Goal: Complete application form

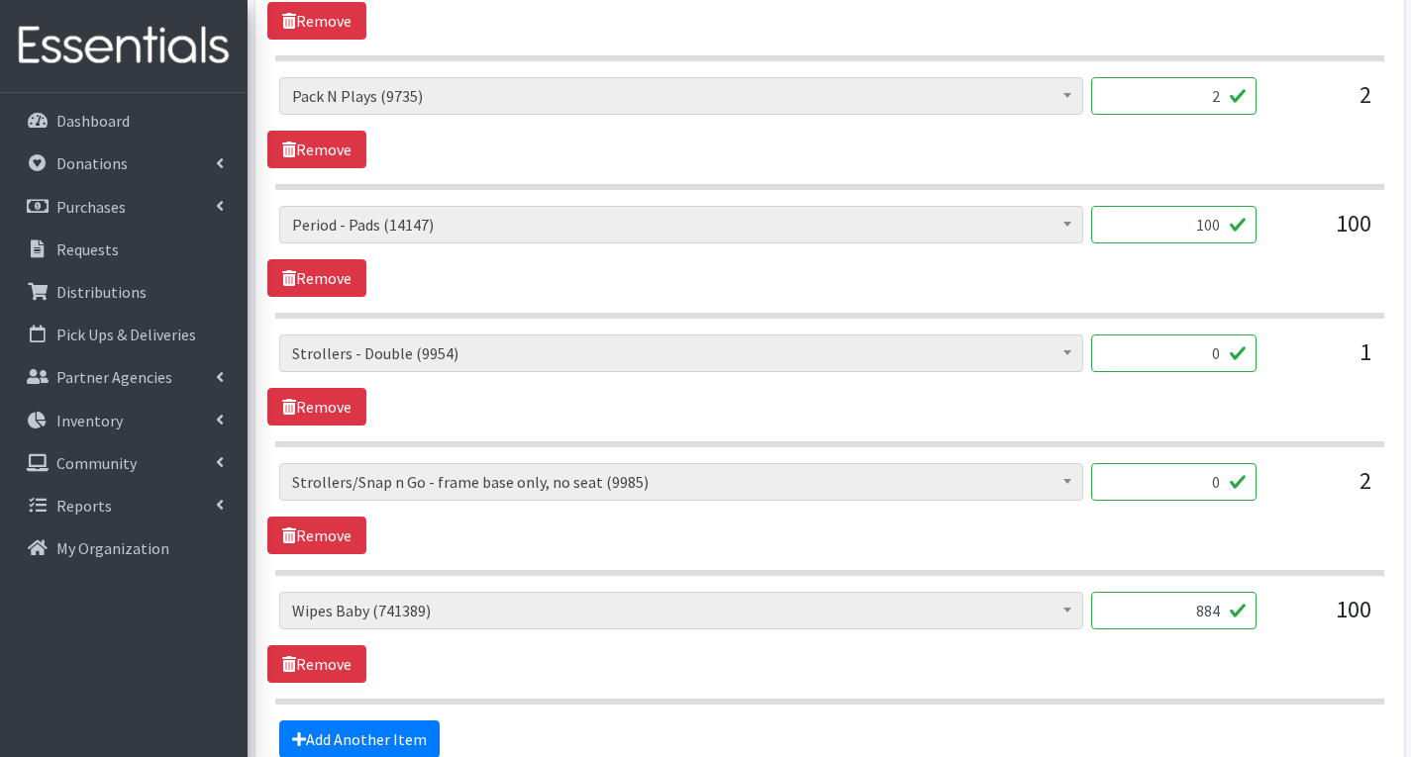
scroll to position [3492, 0]
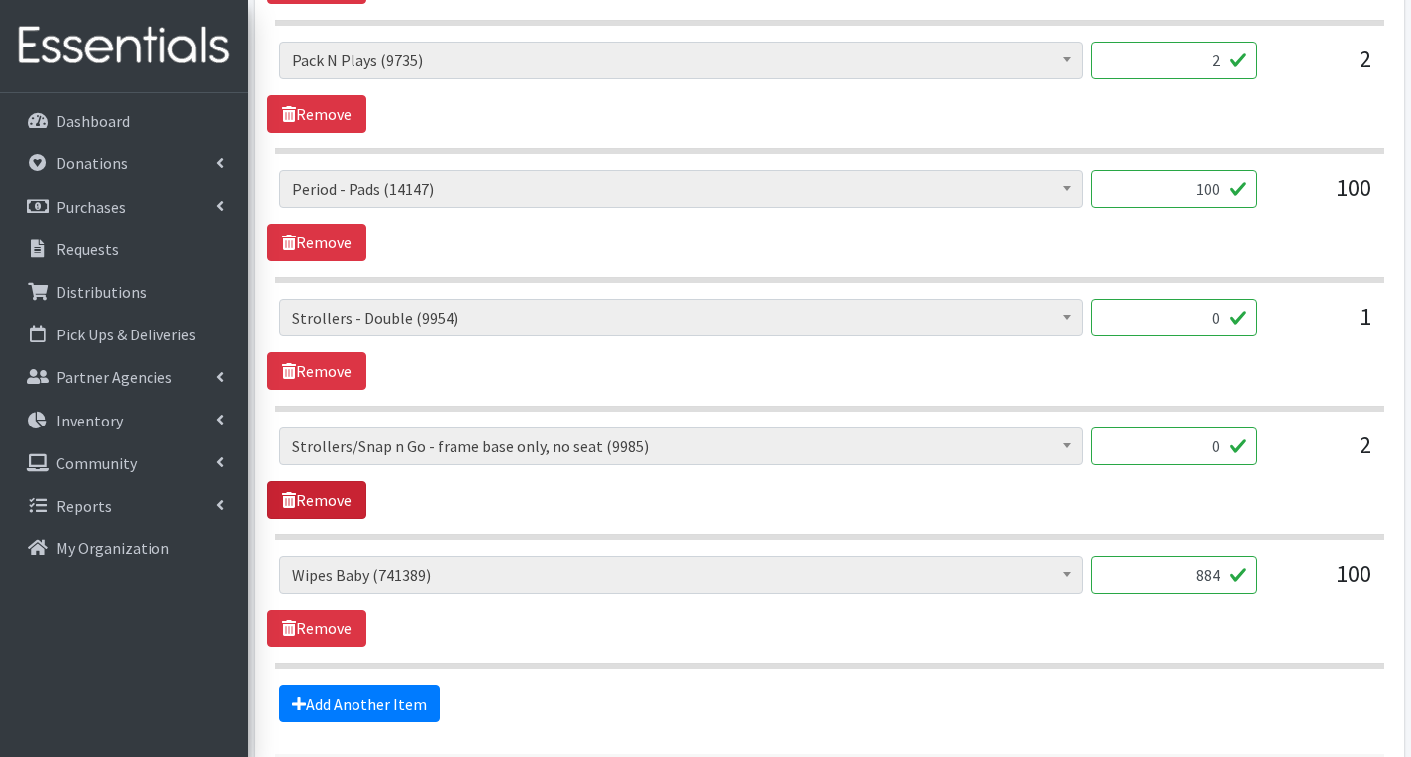
type input "0"
click at [347, 505] on link "Remove" at bounding box center [316, 500] width 99 height 38
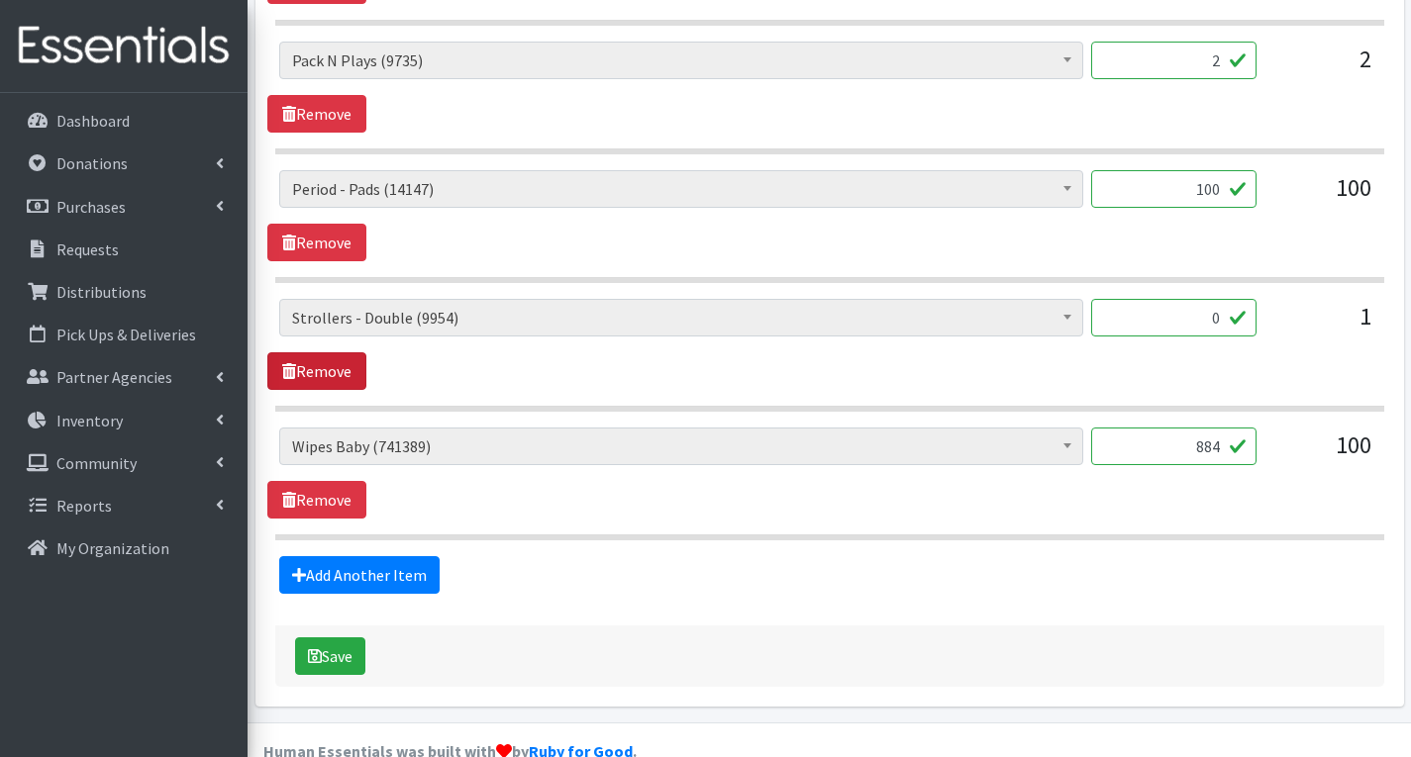
click at [345, 374] on link "Remove" at bounding box center [316, 371] width 99 height 38
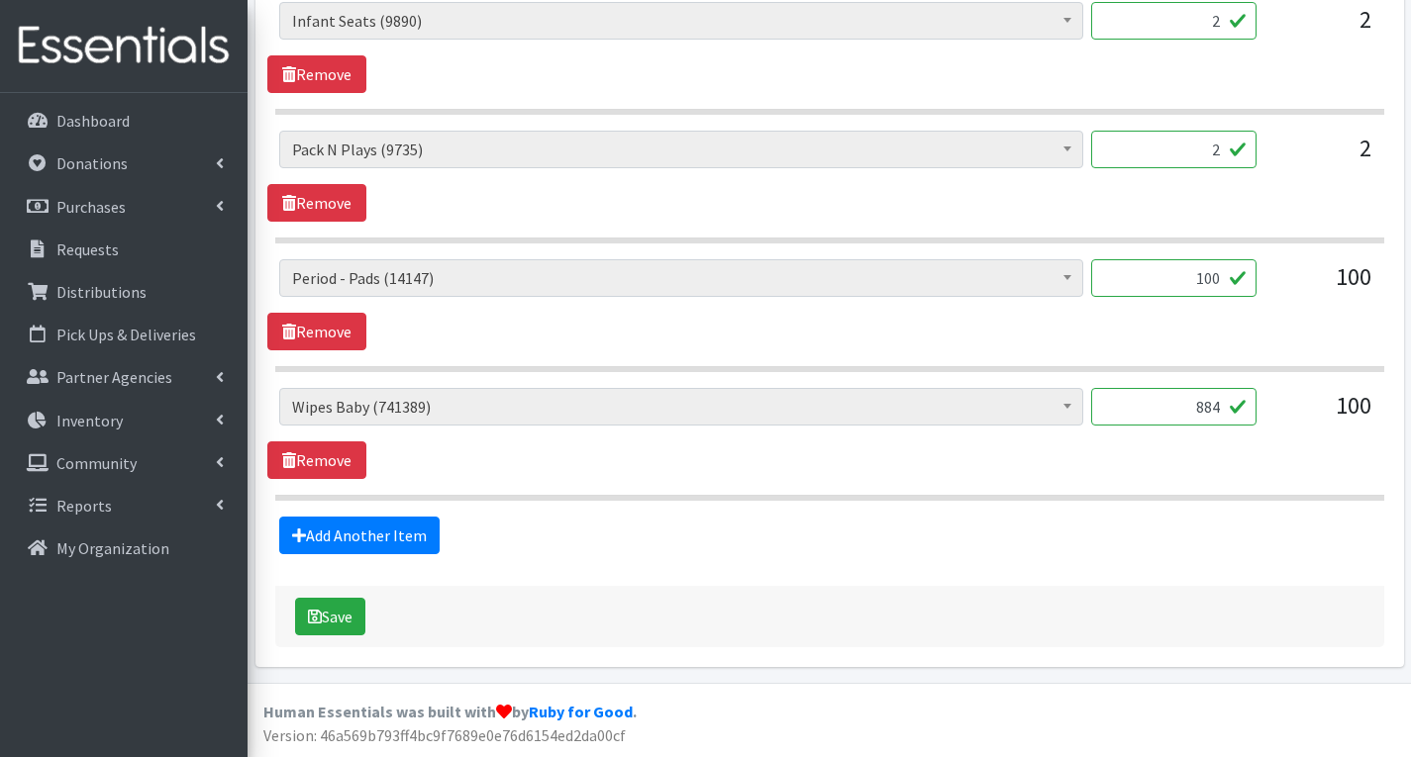
click at [1221, 279] on input "100" at bounding box center [1173, 278] width 165 height 38
type input "1"
type input "1250"
click at [1233, 340] on div "# of Children this order will serve (79023) # of Individuals Living in Househol…" at bounding box center [829, 304] width 1124 height 91
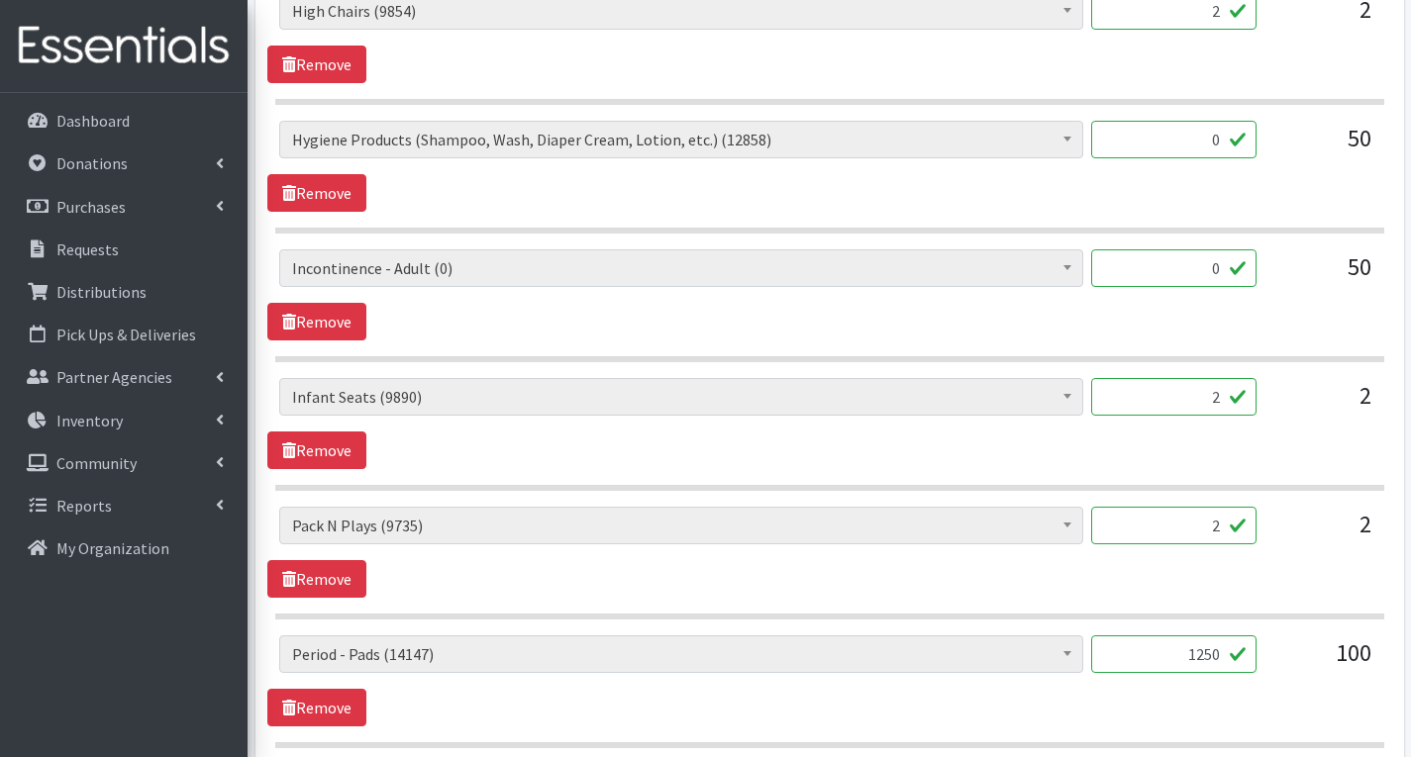
scroll to position [3007, 0]
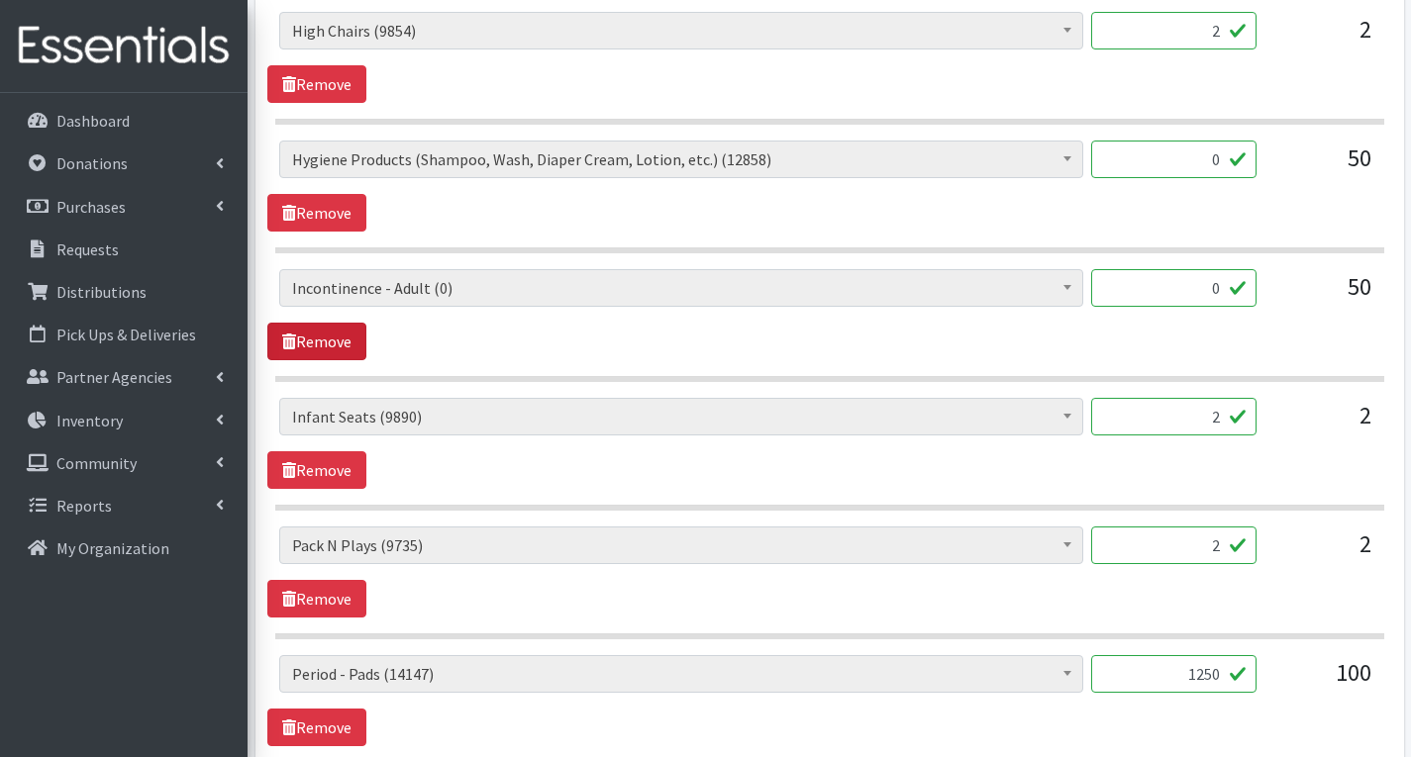
click at [320, 349] on link "Remove" at bounding box center [316, 342] width 99 height 38
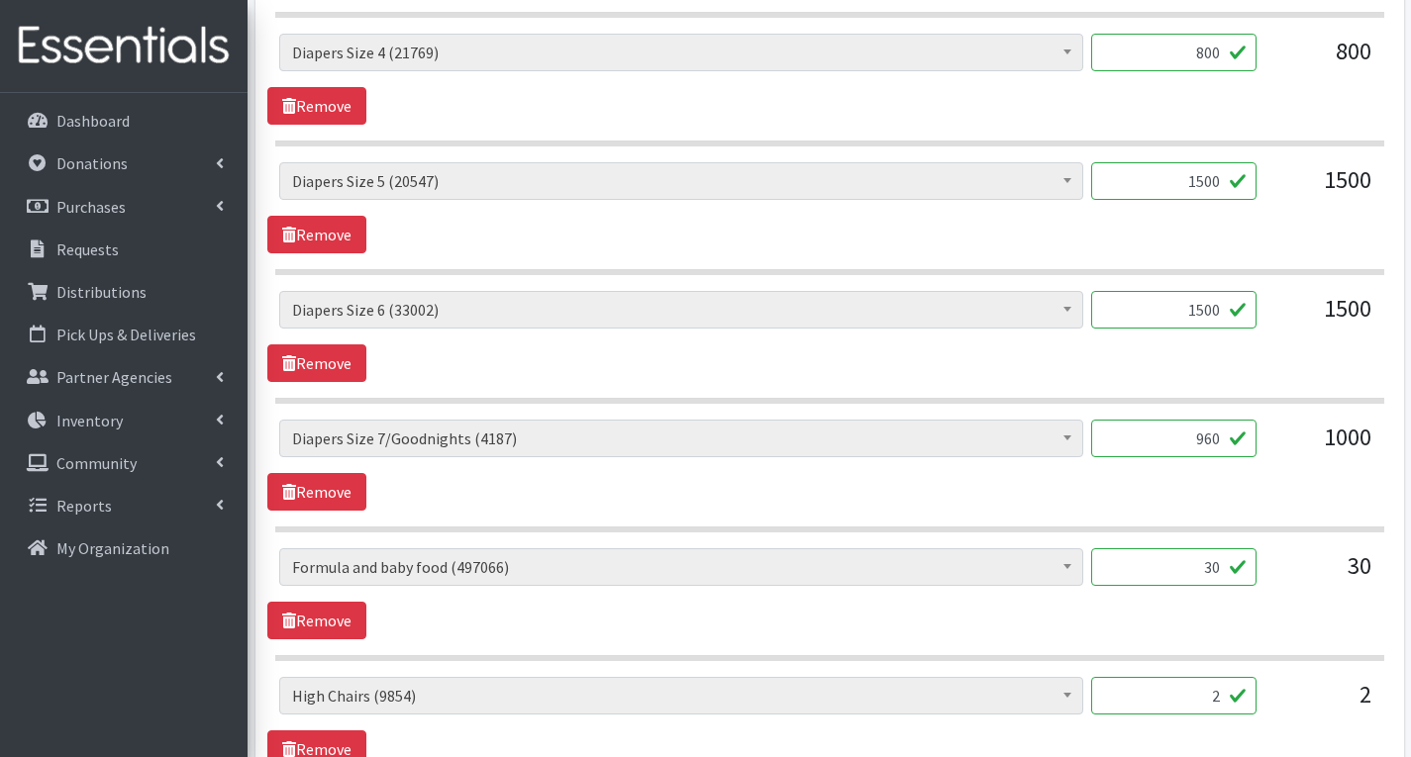
scroll to position [2710, 0]
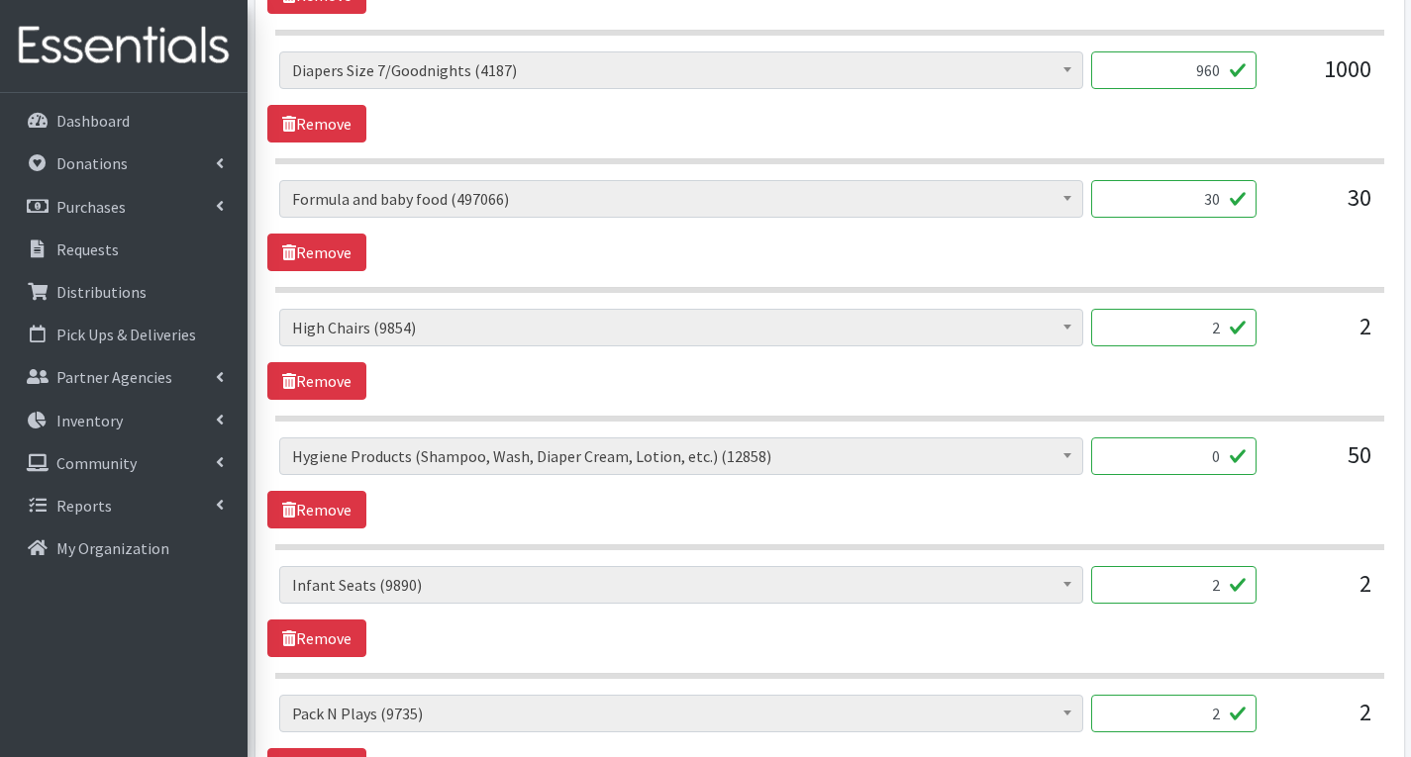
click at [1225, 206] on input "30" at bounding box center [1173, 199] width 165 height 38
type input "3"
click at [1241, 262] on div "# of Children this order will serve (79023) # of Individuals Living in Househol…" at bounding box center [829, 225] width 1124 height 91
click at [1221, 207] on input "40" at bounding box center [1173, 199] width 165 height 38
type input "42"
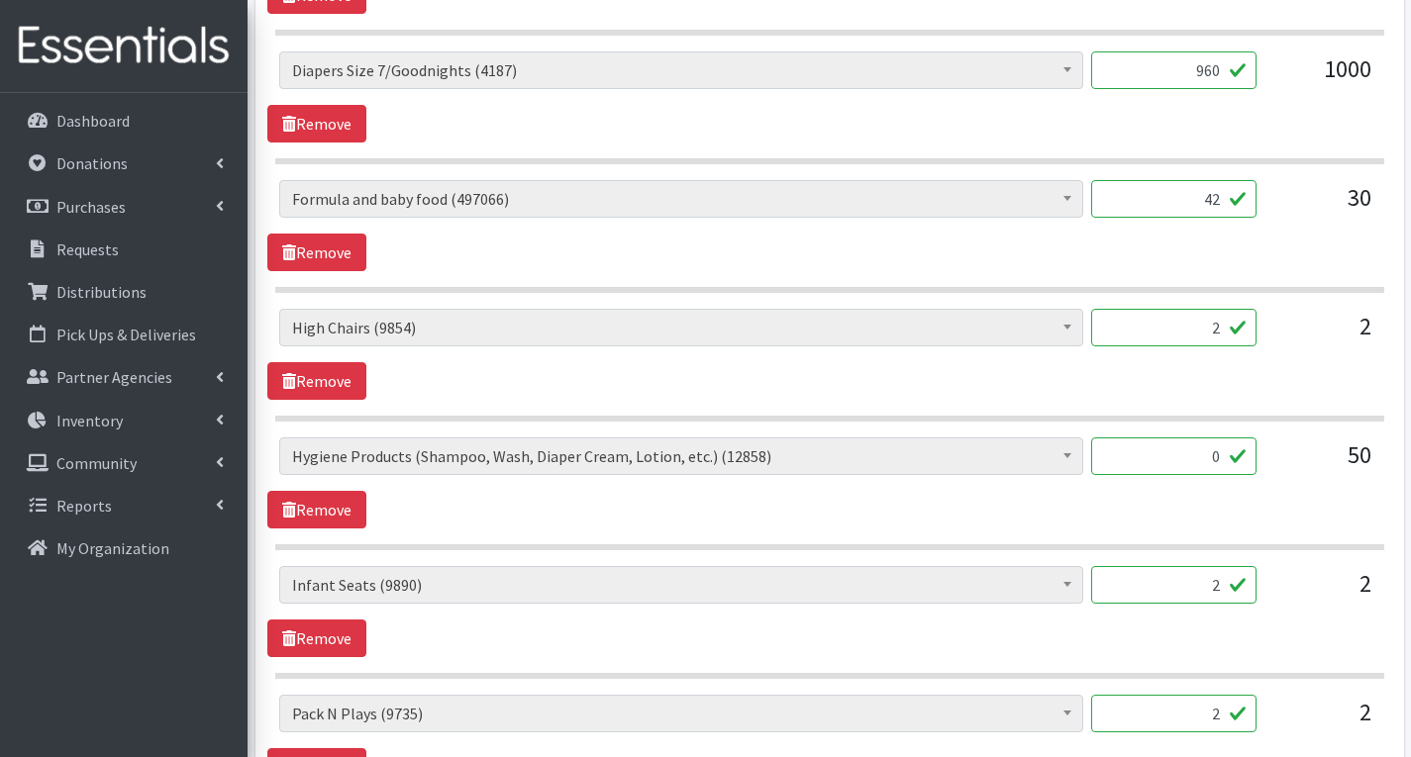
click at [1278, 275] on section "# of Children this order will serve (79023) # of Individuals Living in Househol…" at bounding box center [829, 236] width 1109 height 113
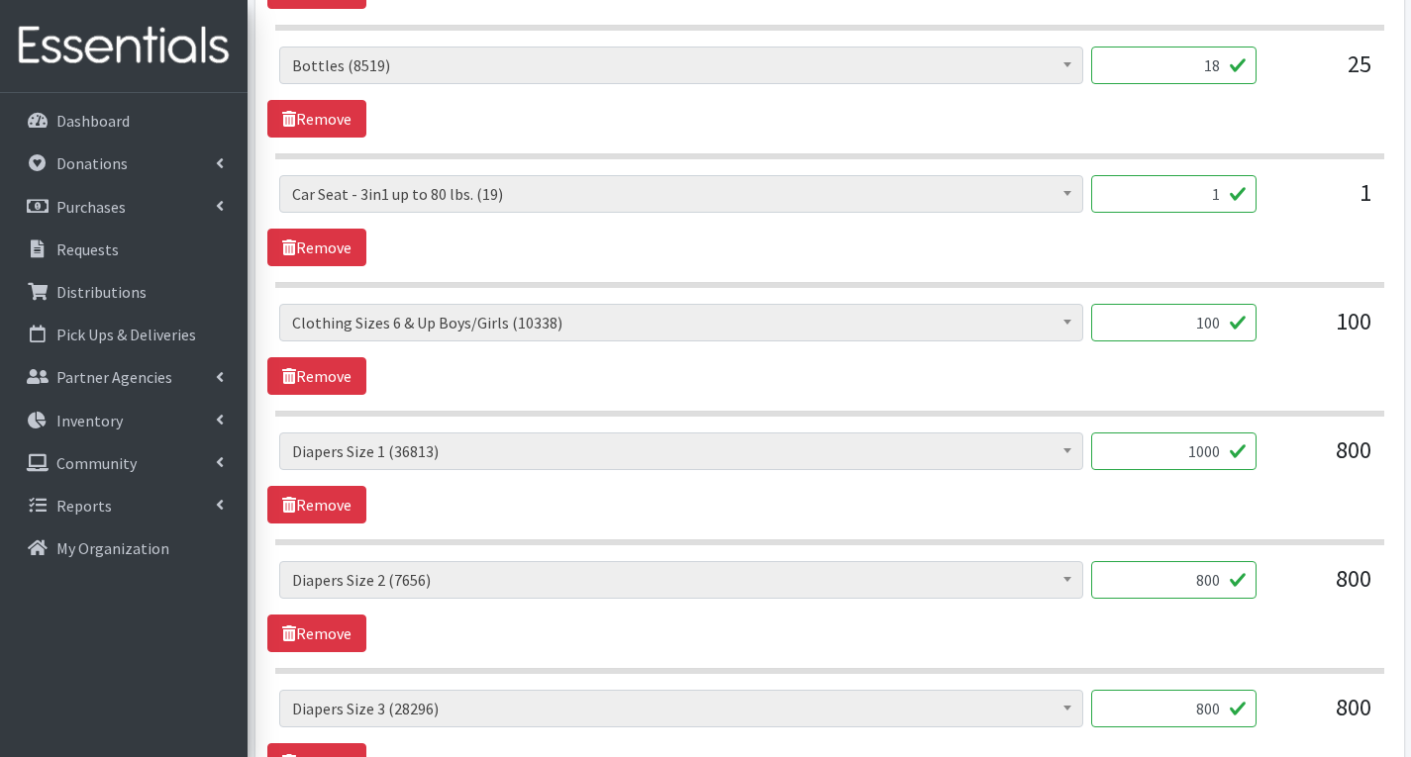
scroll to position [1522, 0]
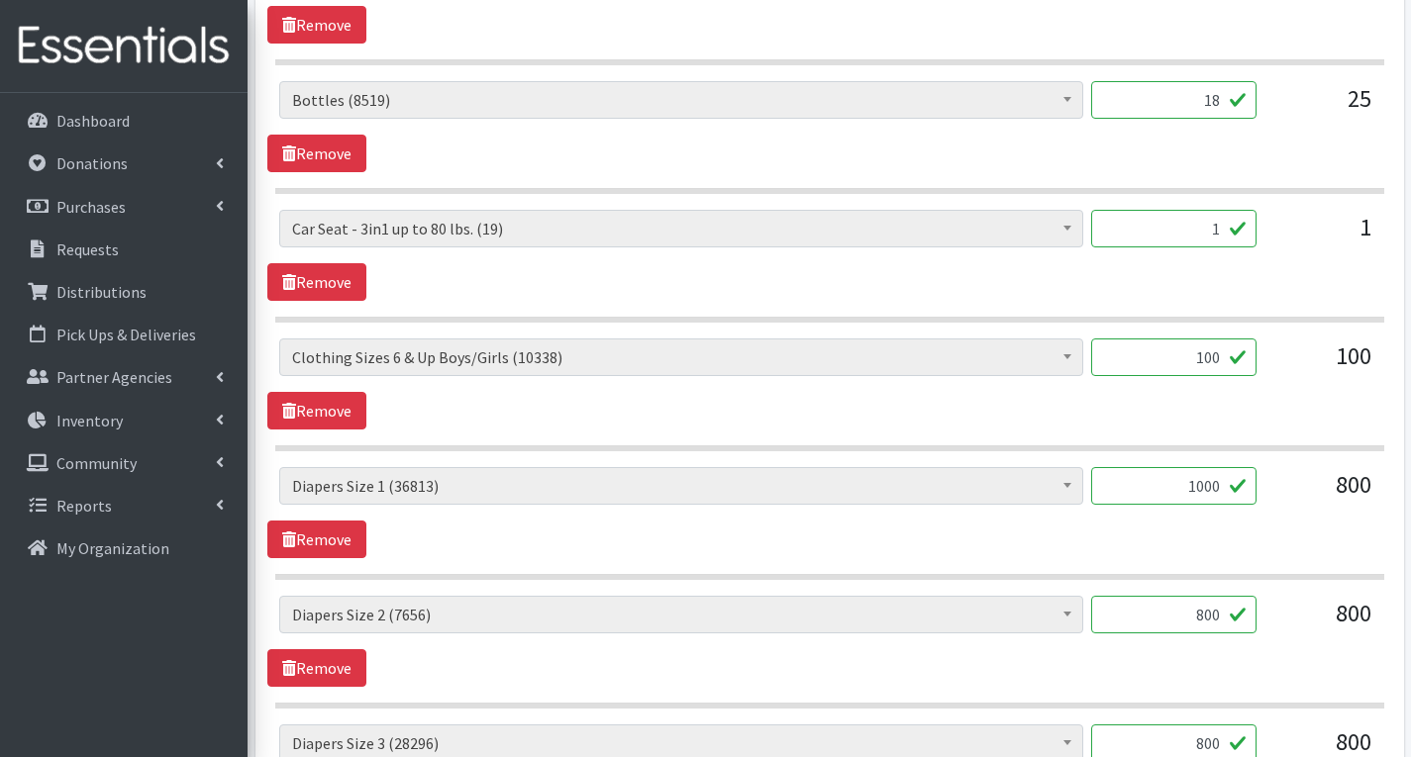
click at [1227, 356] on input "100" at bounding box center [1173, 358] width 165 height 38
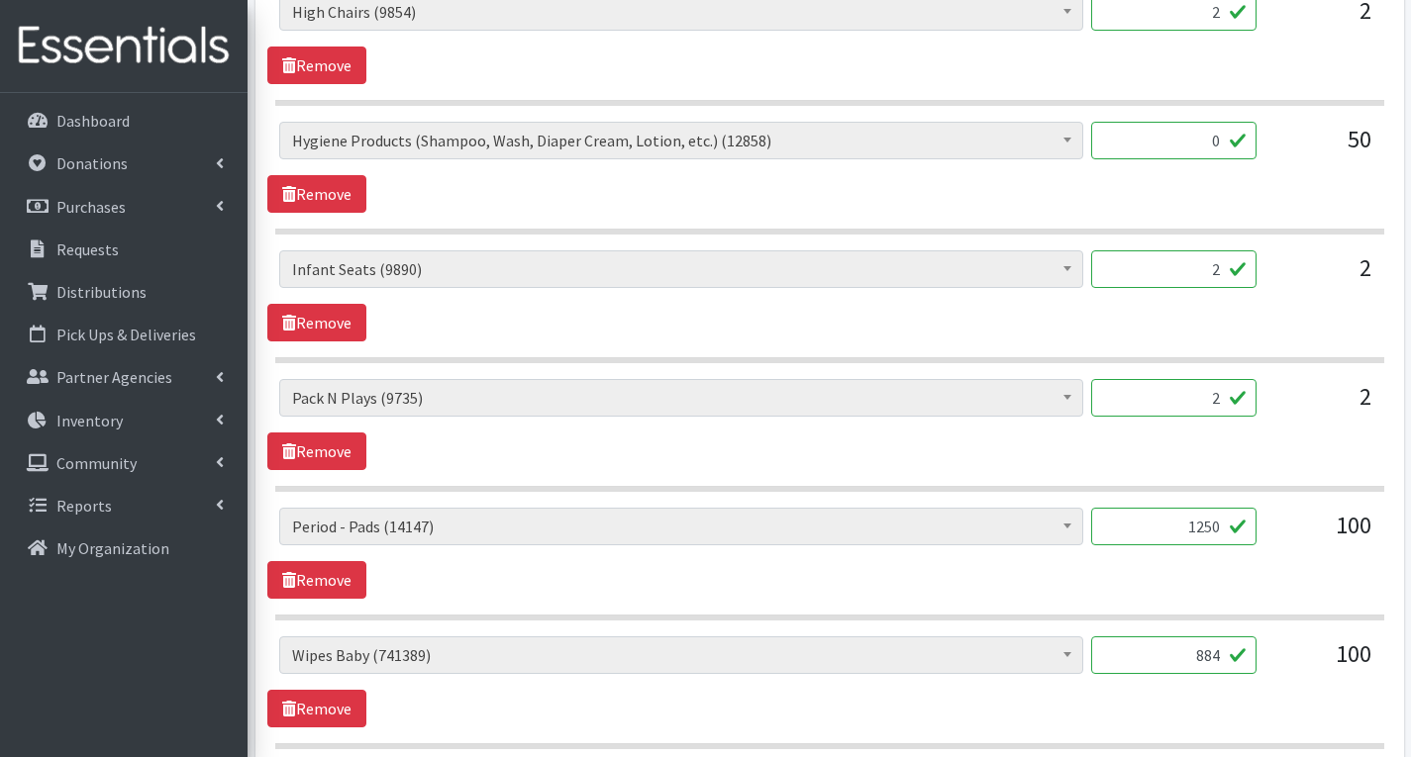
scroll to position [3274, 0]
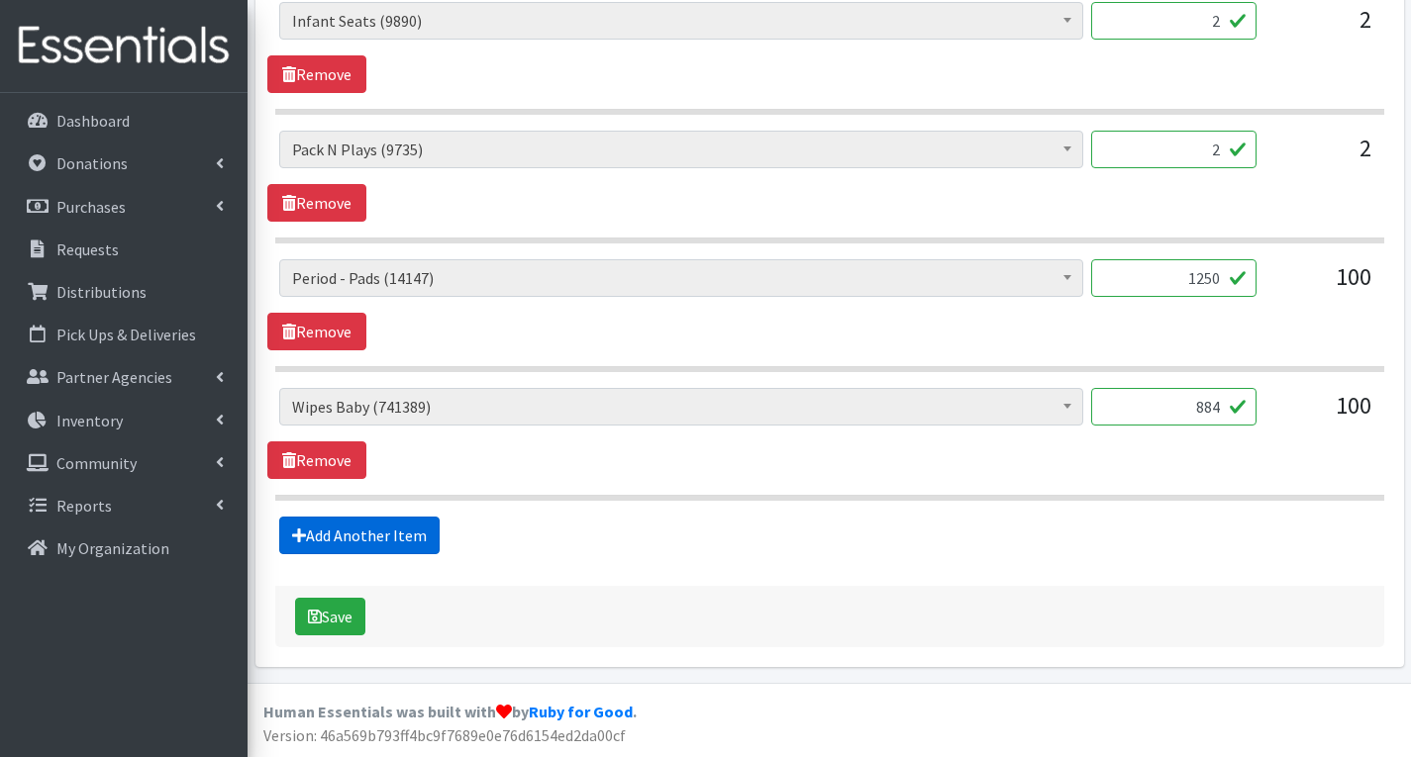
click at [349, 535] on link "Add Another Item" at bounding box center [359, 536] width 160 height 38
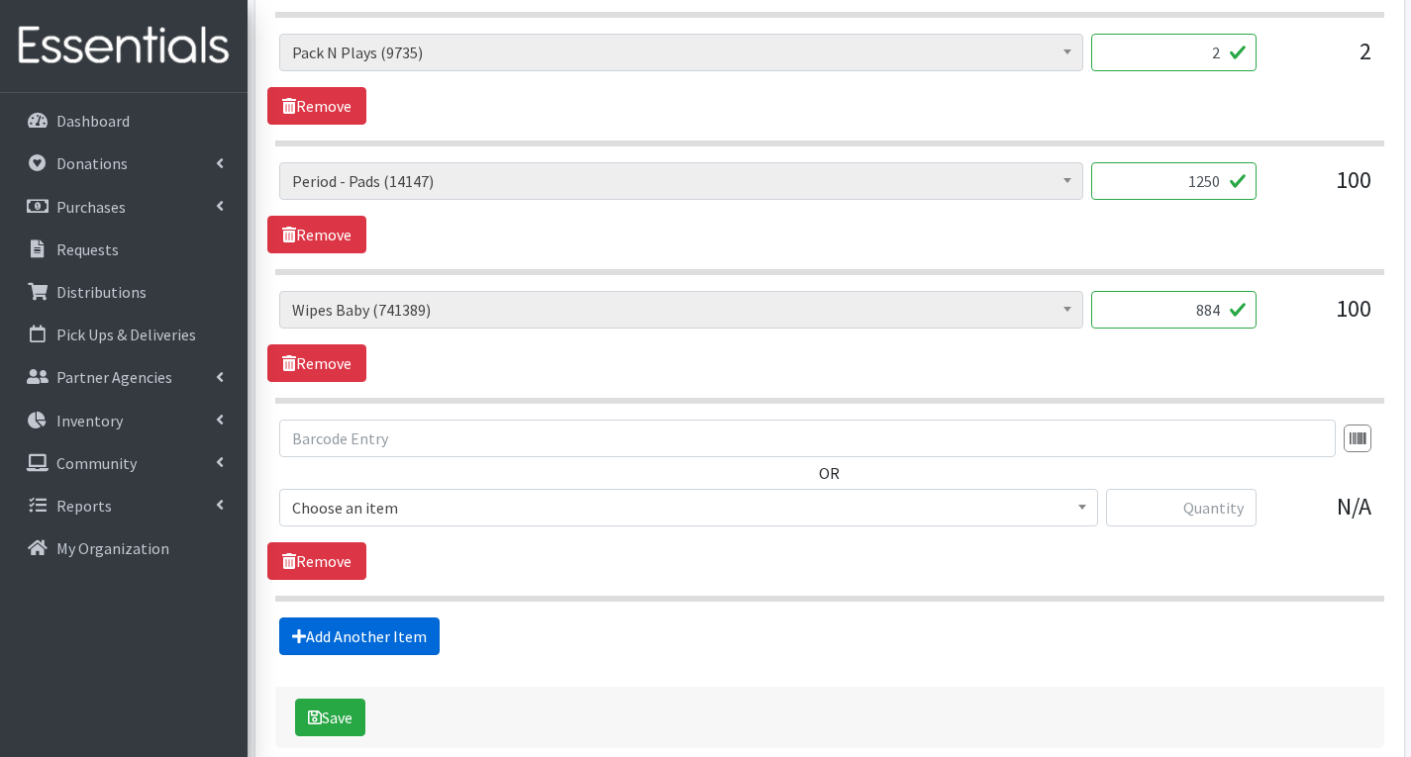
scroll to position [3472, 0]
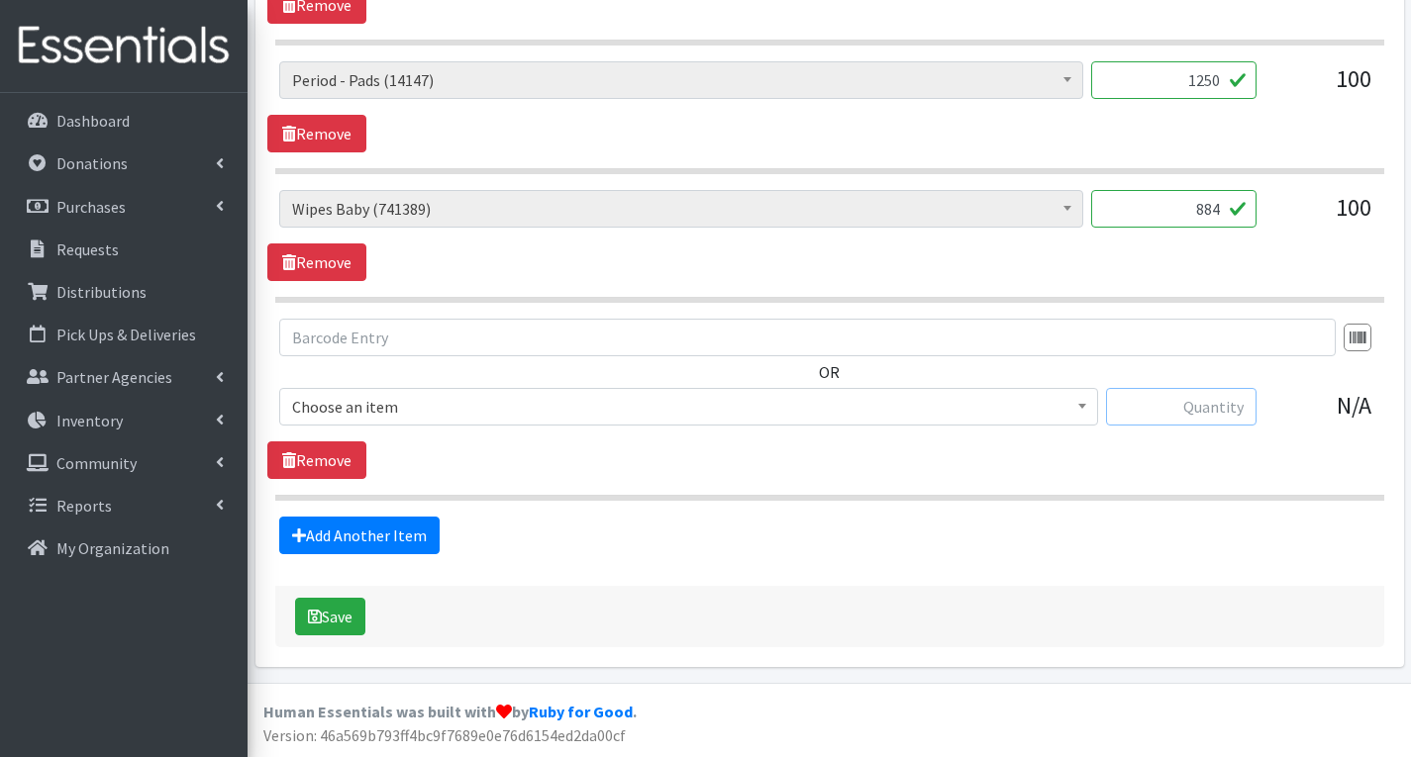
click at [1226, 414] on input "text" at bounding box center [1181, 407] width 150 height 38
type input "70"
click at [960, 408] on span "Choose an item" at bounding box center [688, 407] width 793 height 28
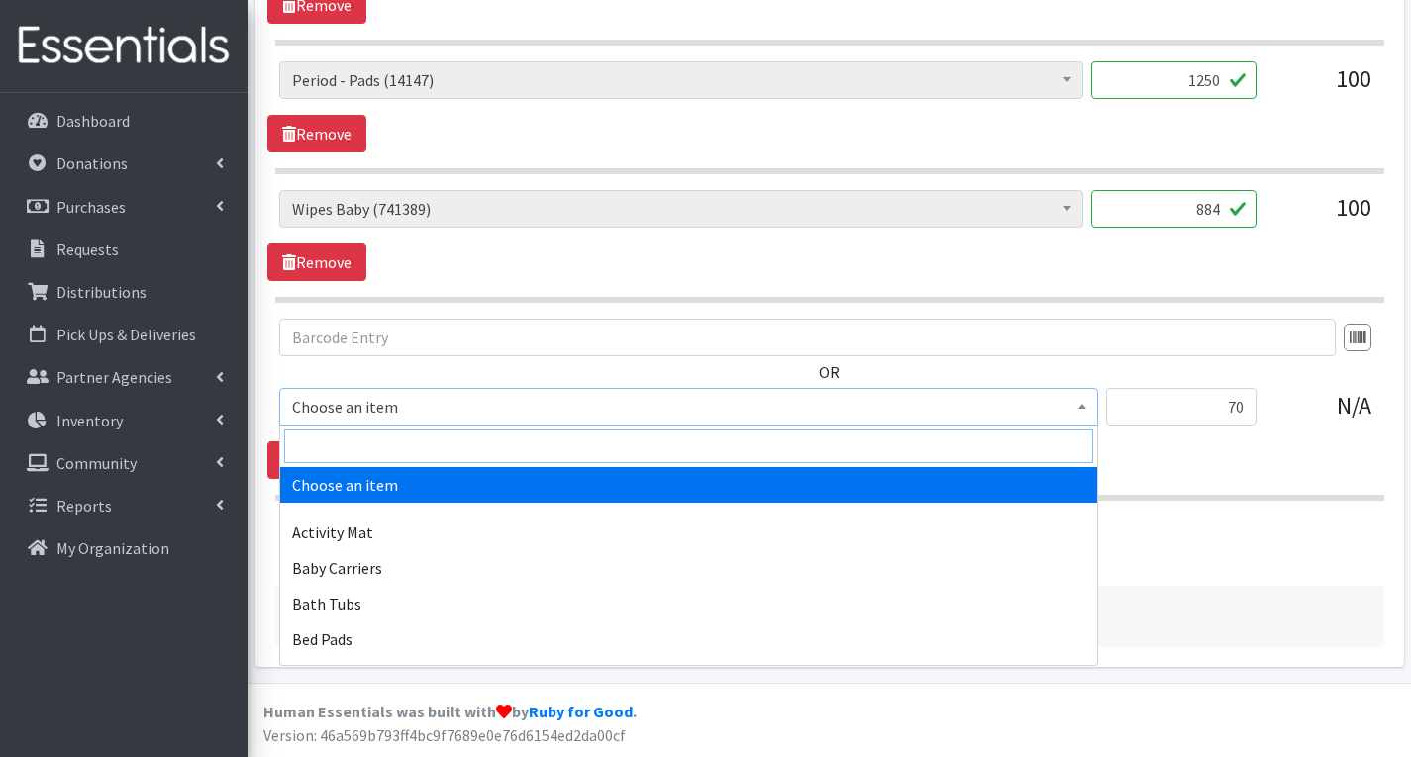
click at [737, 448] on input "search" at bounding box center [688, 447] width 809 height 34
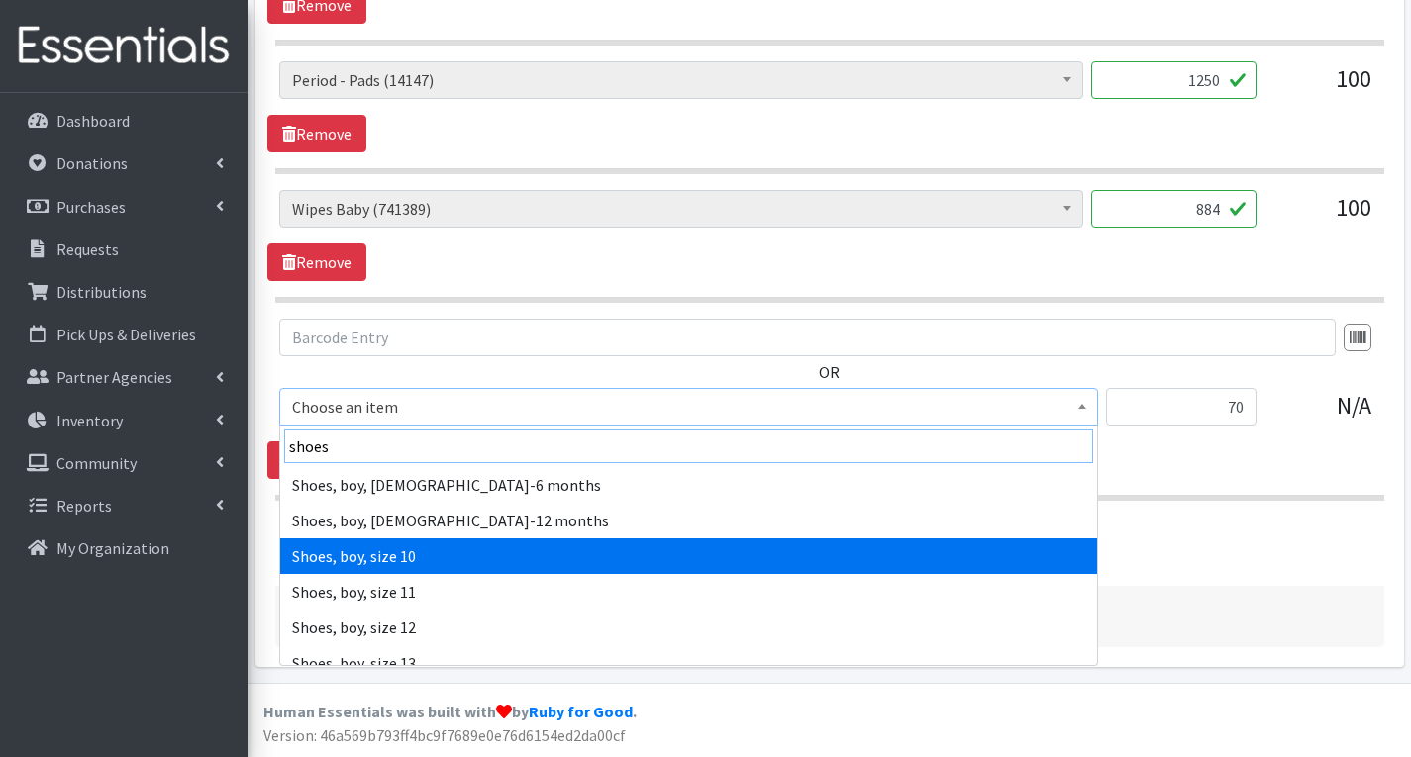
type input "shoes"
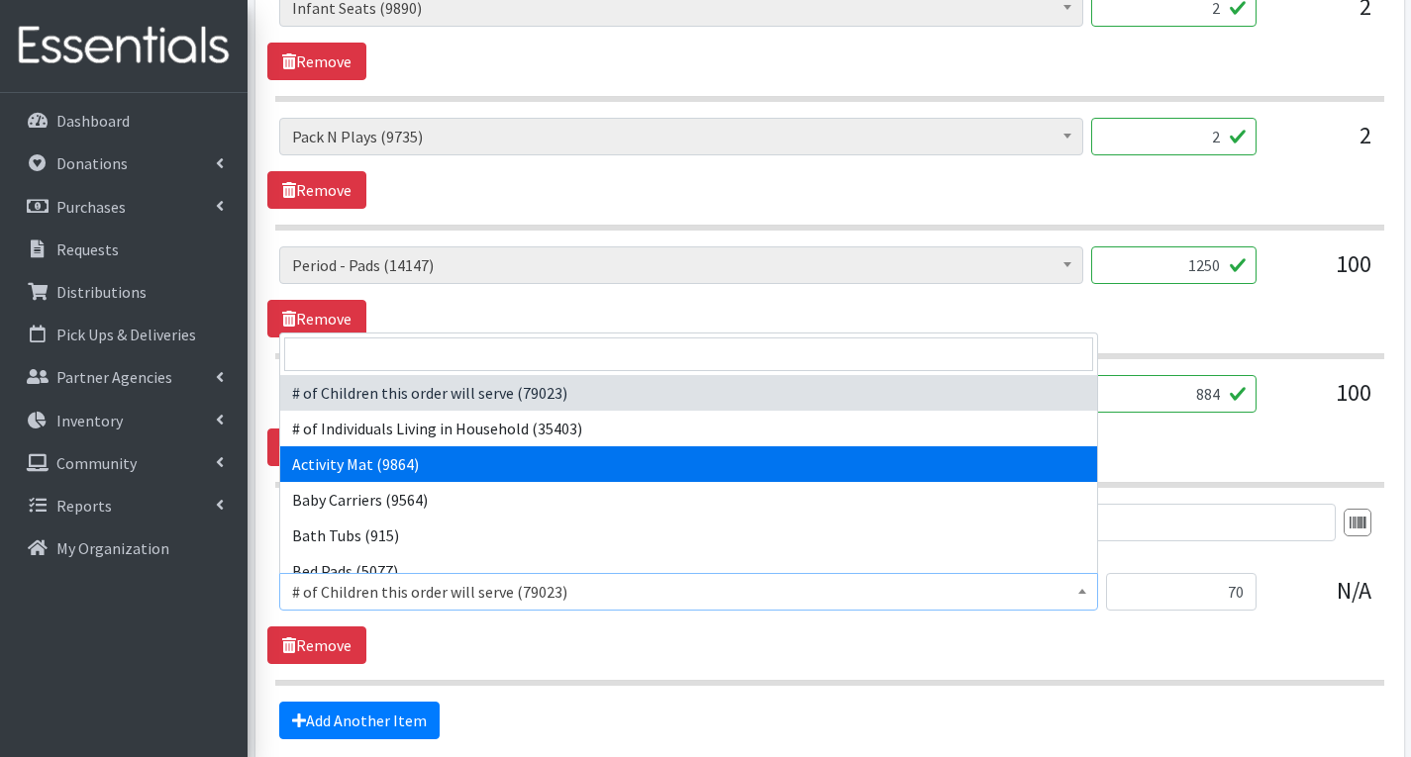
scroll to position [3274, 0]
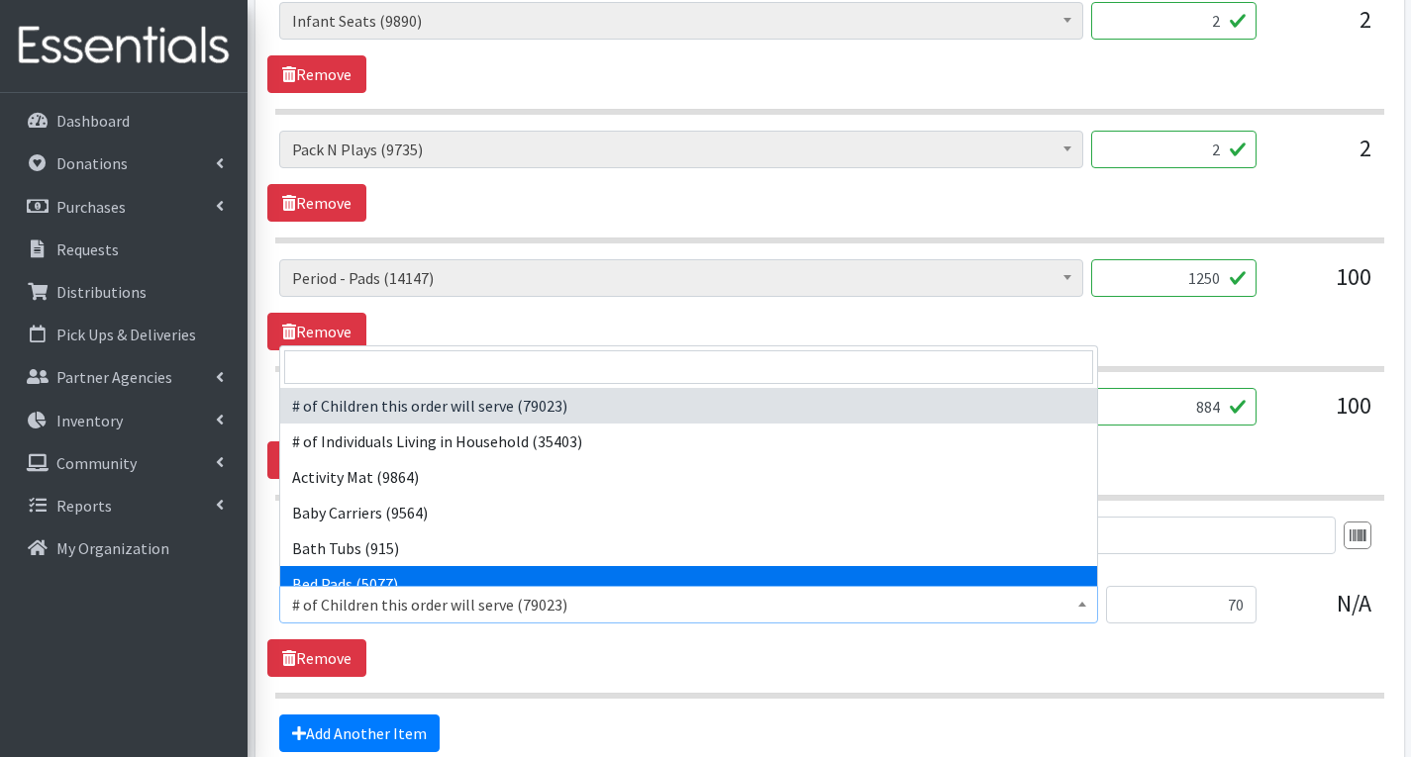
click at [1161, 645] on div "OR # of Children this order will serve (79023) # of Individuals Living in House…" at bounding box center [829, 597] width 1124 height 160
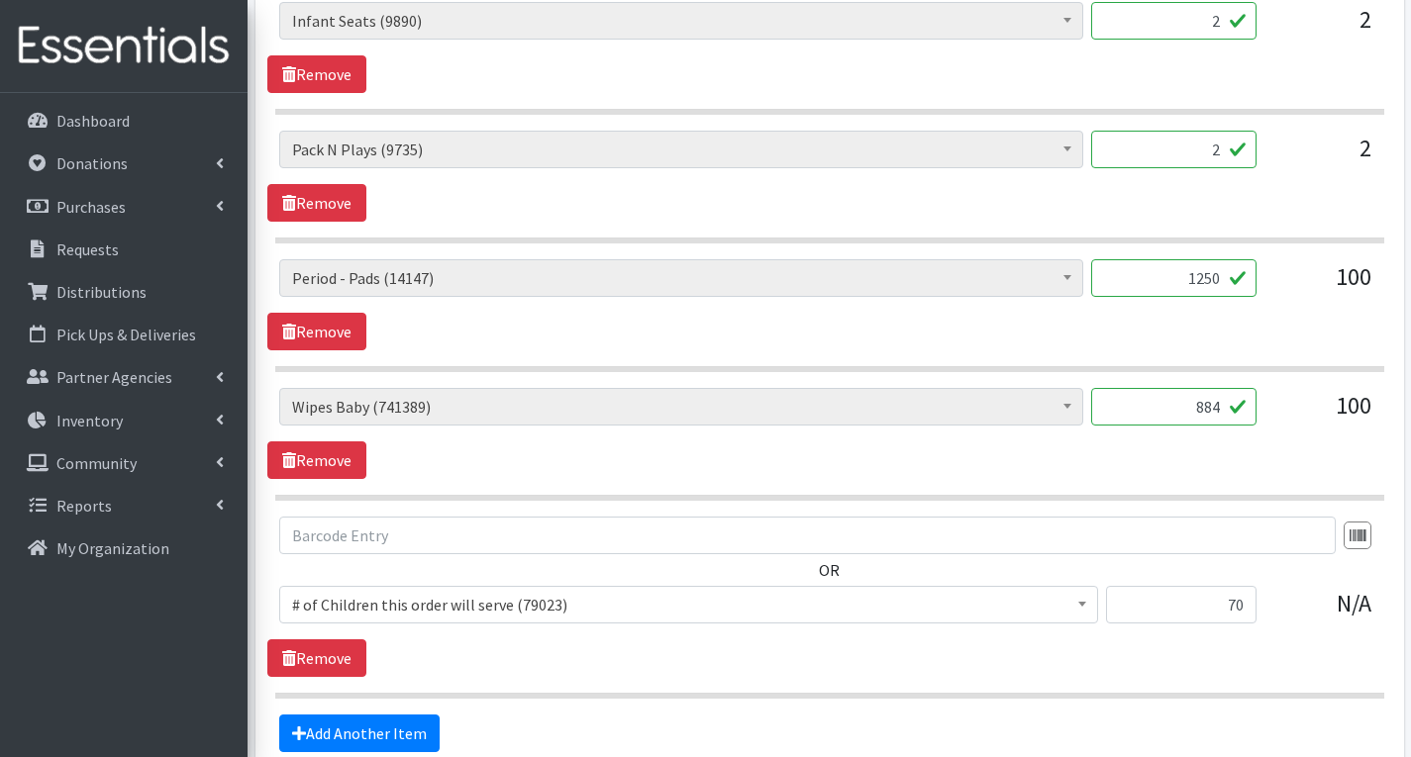
click at [616, 614] on span "# of Children this order will serve (79023)" at bounding box center [688, 605] width 793 height 28
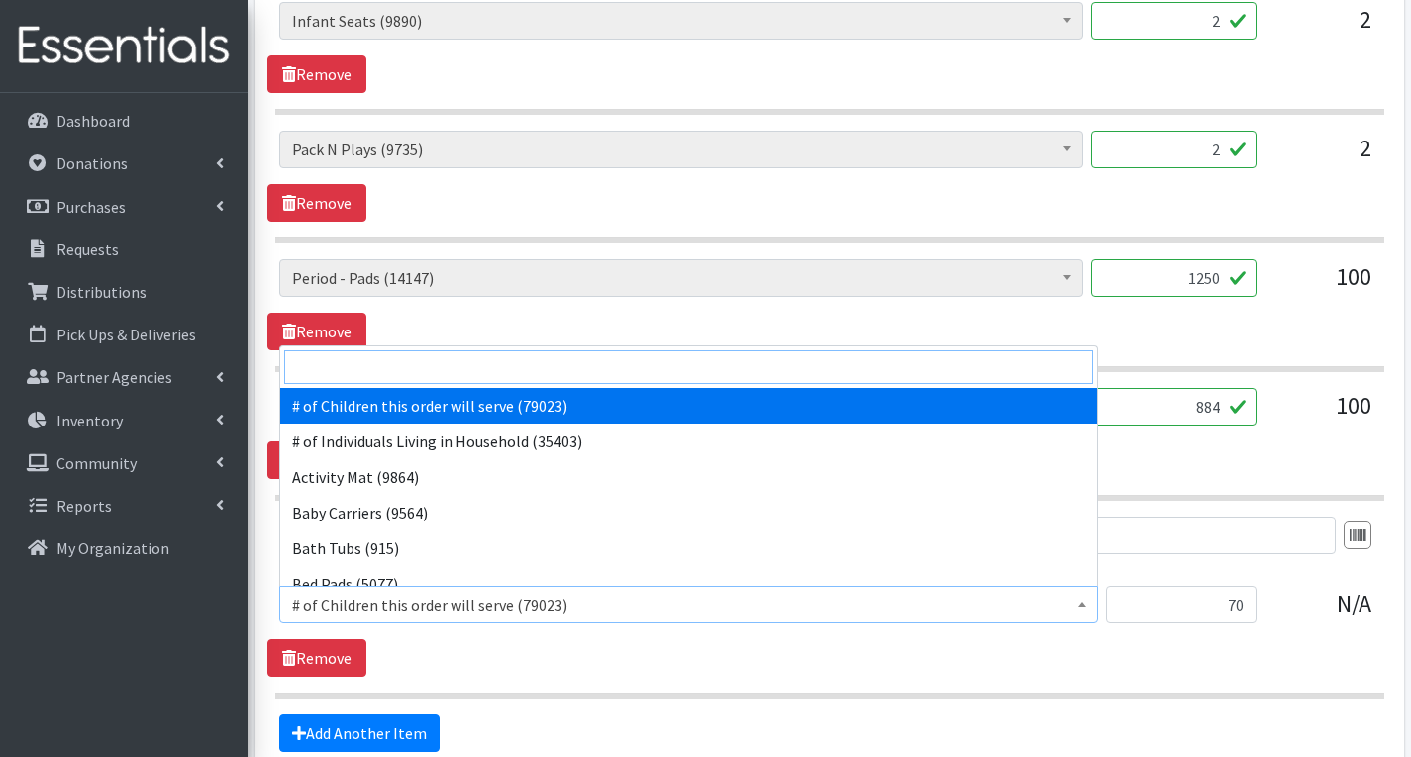
click at [456, 365] on input "search" at bounding box center [688, 367] width 809 height 34
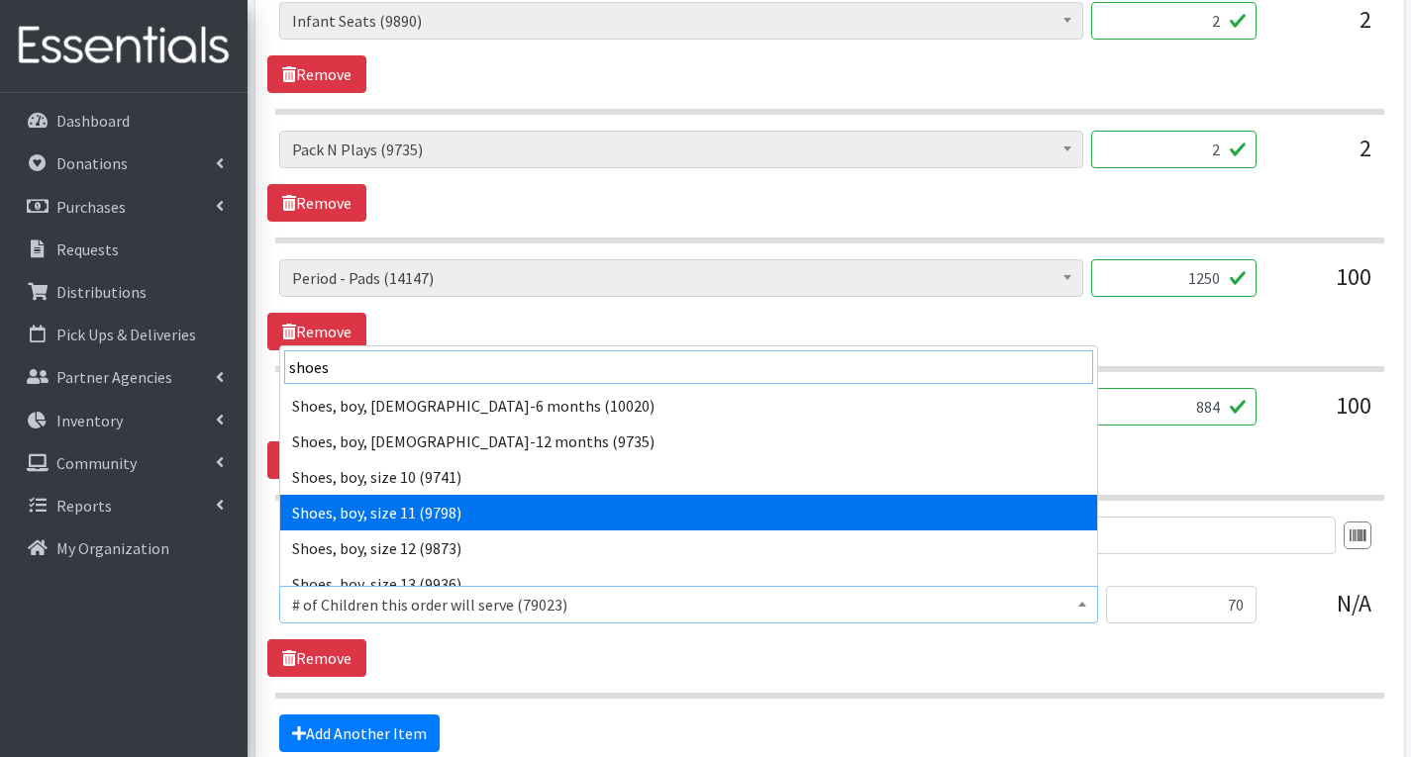
type input "shoes"
select select "5737"
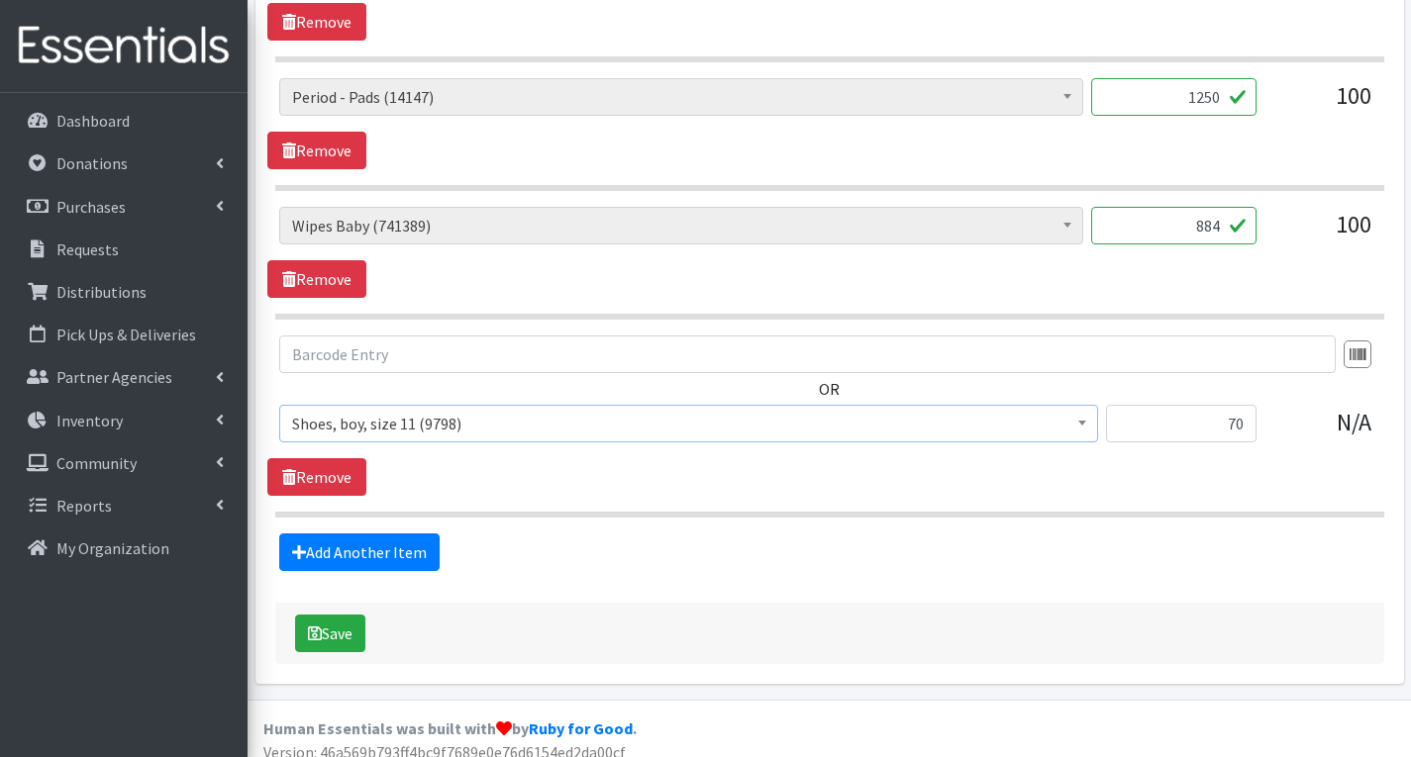
scroll to position [3472, 0]
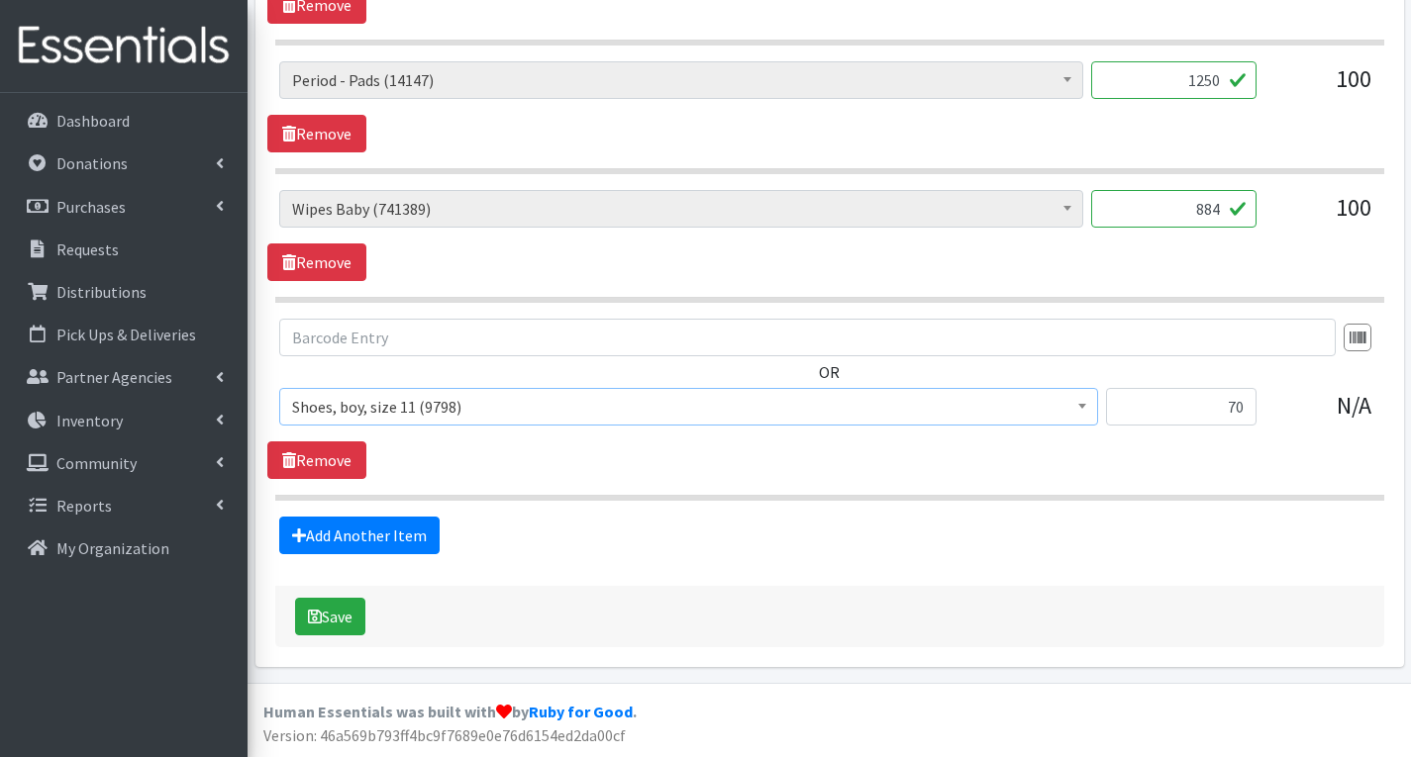
click at [1257, 409] on div "# of Children this order will serve (79023) # of Individuals Living in Househol…" at bounding box center [829, 414] width 1100 height 53
click at [1250, 412] on input "70" at bounding box center [1181, 407] width 150 height 38
type input "7"
type input "90"
